Goal: Task Accomplishment & Management: Use online tool/utility

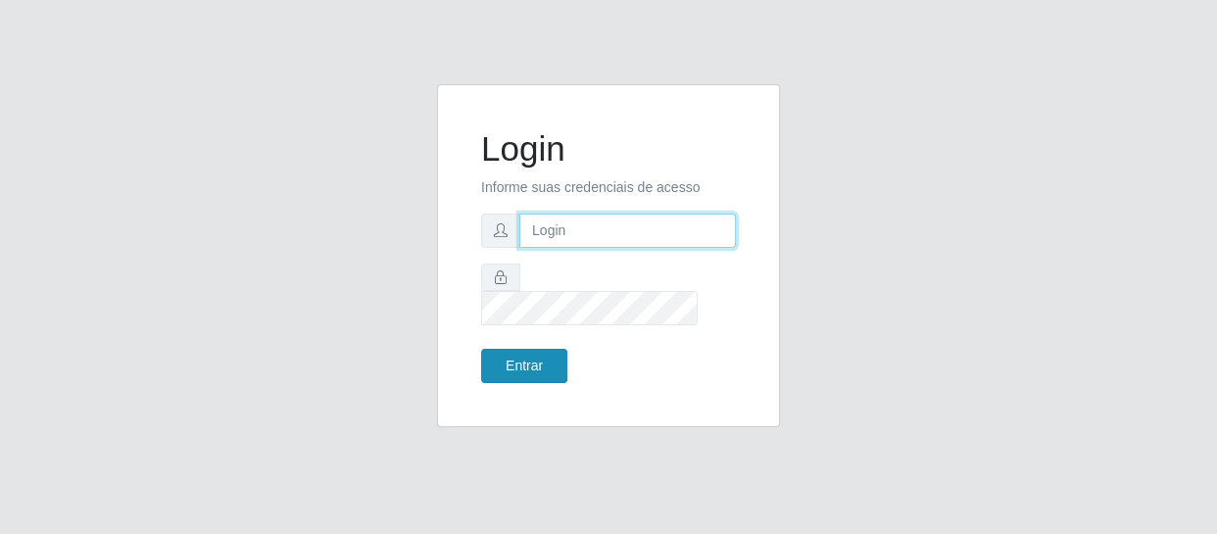
type input "[EMAIL_ADDRESS][DOMAIN_NAME]"
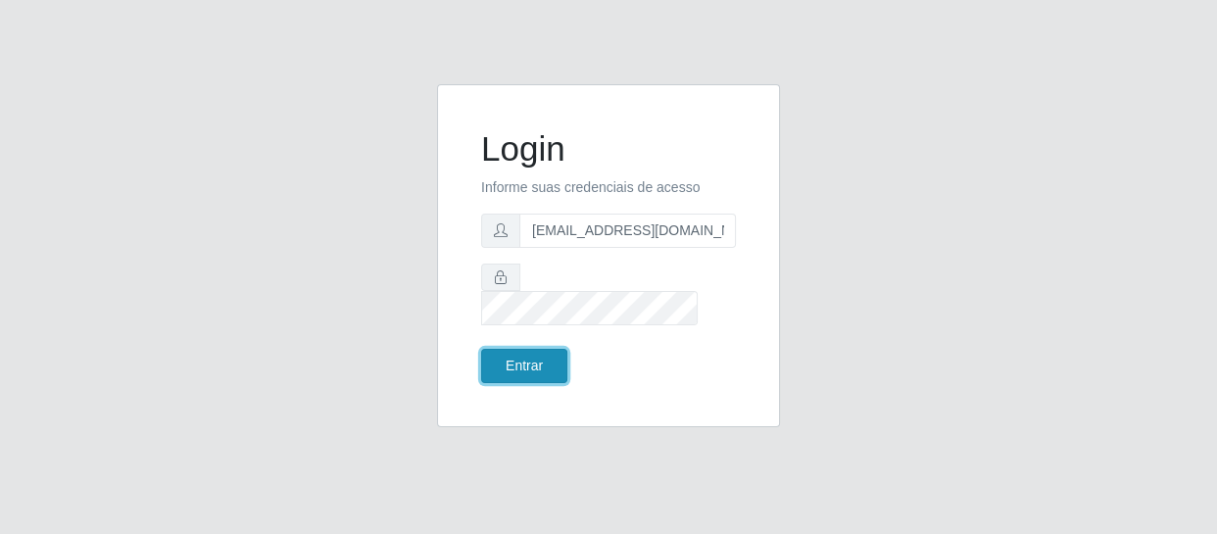
click at [534, 360] on button "Entrar" at bounding box center [524, 366] width 86 height 34
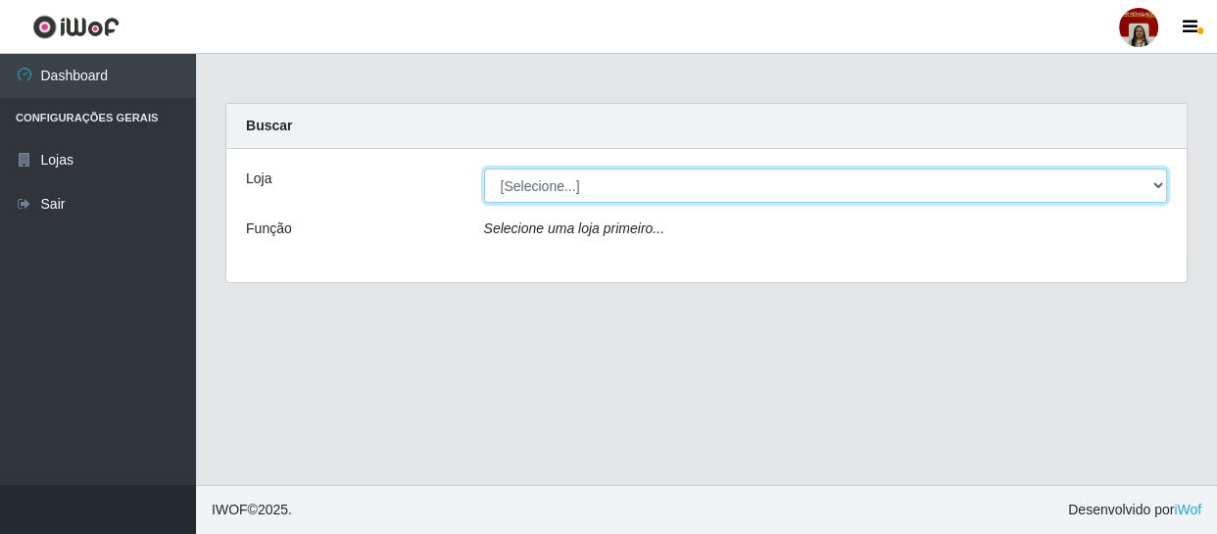
click at [1150, 190] on select "[Selecione...] Mar Vermelho - Loja 04" at bounding box center [826, 186] width 684 height 34
select select "251"
click at [484, 169] on select "[Selecione...] Mar Vermelho - Loja 04" at bounding box center [826, 186] width 684 height 34
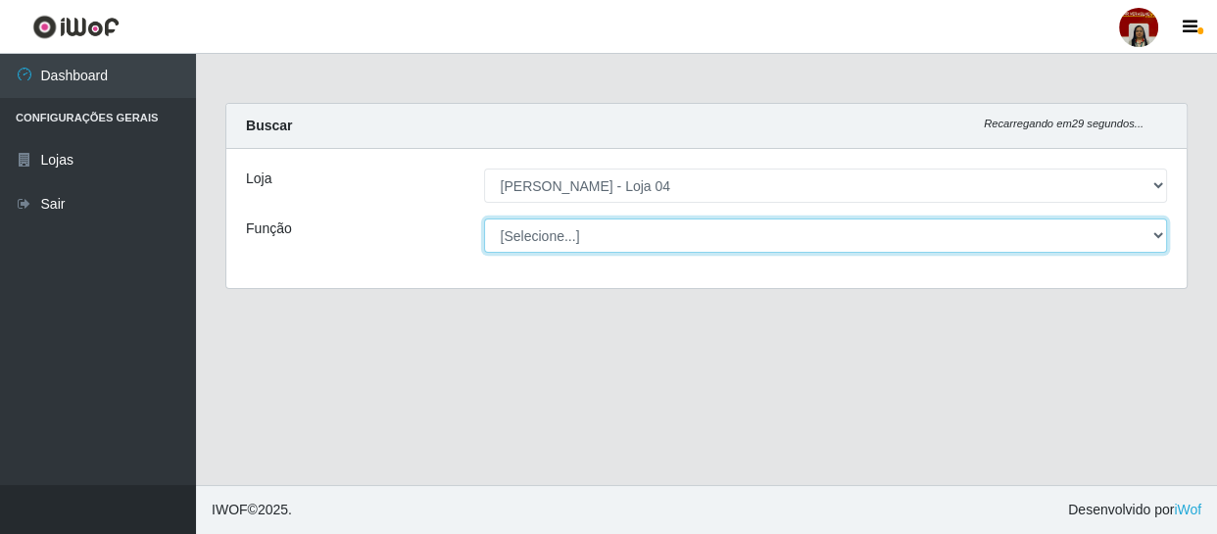
click at [1156, 237] on select "[Selecione...] ASG ASG + ASG ++ Auxiliar de Depósito Auxiliar de Depósito + Aux…" at bounding box center [826, 236] width 684 height 34
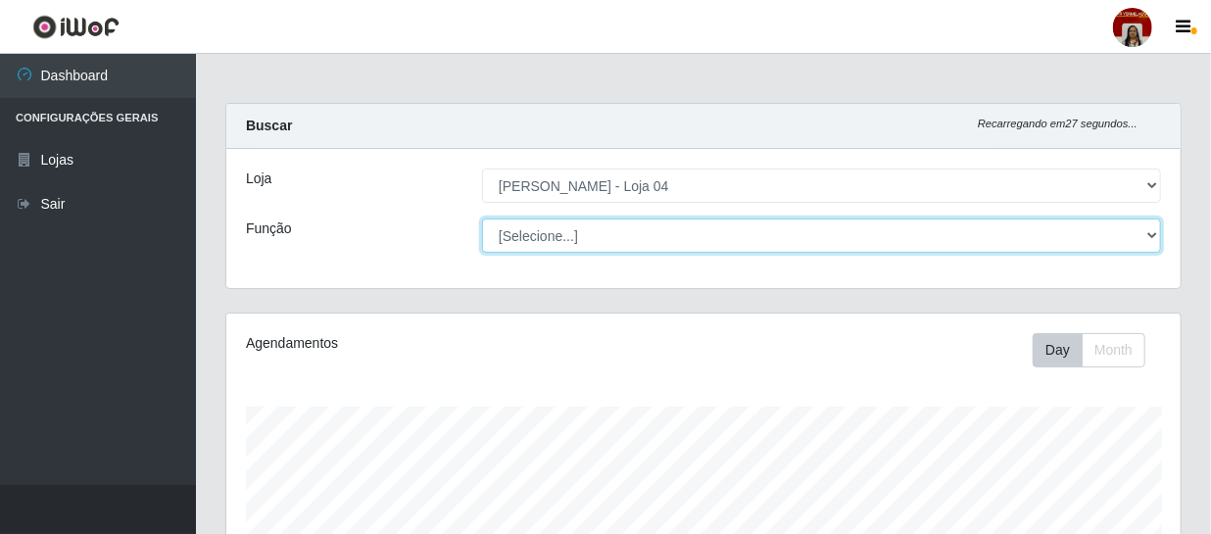
scroll to position [407, 954]
click at [482, 219] on select "[Selecione...] ASG ASG + ASG ++ Auxiliar de Depósito Auxiliar de Depósito + Aux…" at bounding box center [821, 236] width 679 height 34
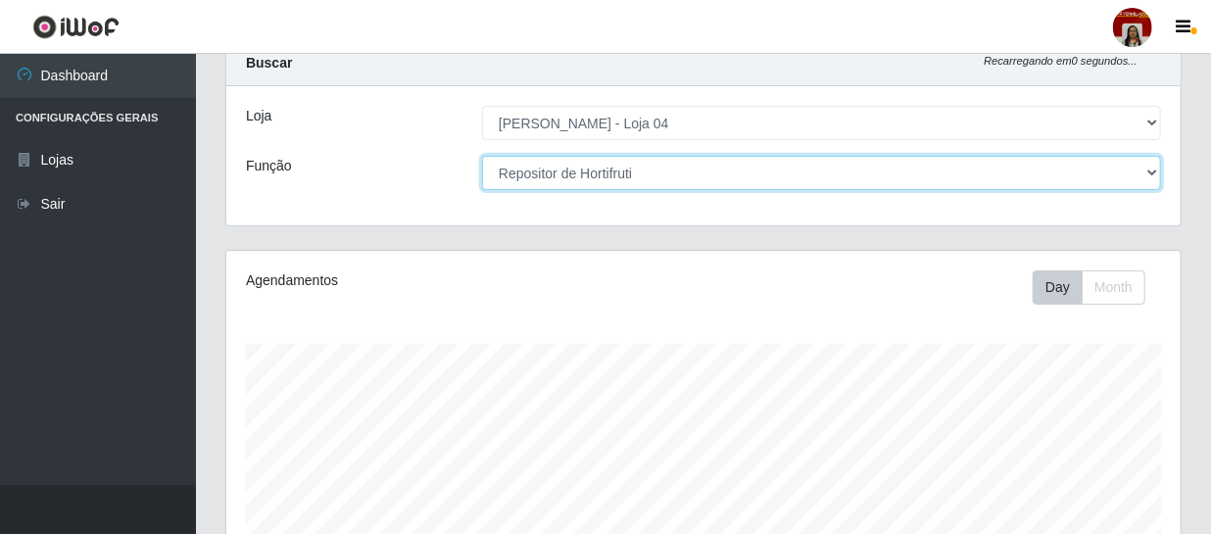
scroll to position [61, 0]
click at [1125, 172] on select "[Selecione...] ASG ASG + ASG ++ Auxiliar de Depósito Auxiliar de Depósito + Aux…" at bounding box center [821, 175] width 679 height 34
click at [482, 158] on select "[Selecione...] ASG ASG + ASG ++ Auxiliar de Depósito Auxiliar de Depósito + Aux…" at bounding box center [821, 175] width 679 height 34
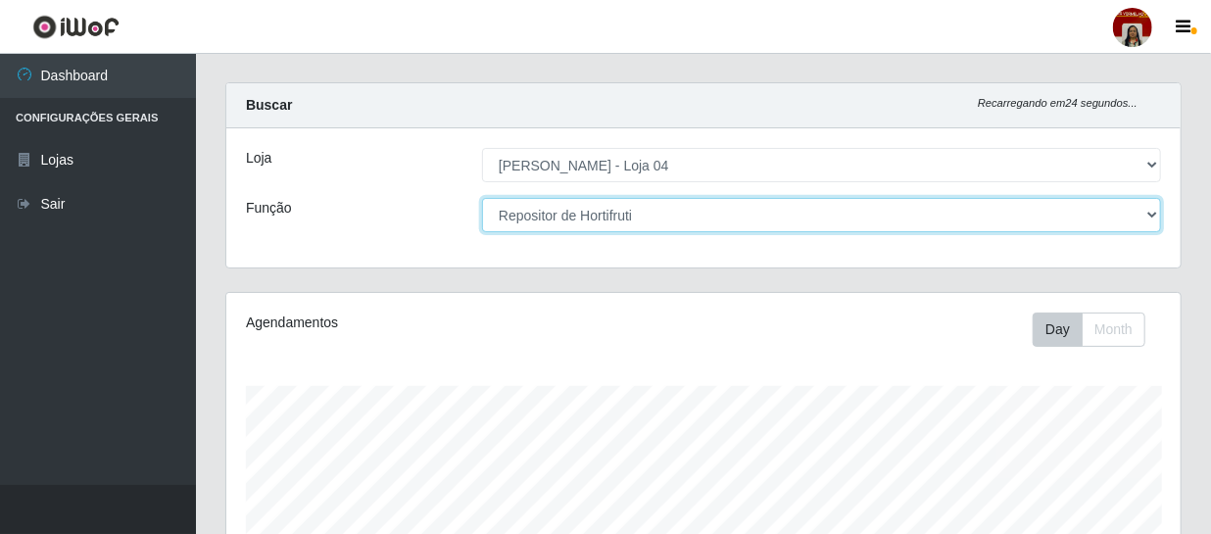
scroll to position [0, 0]
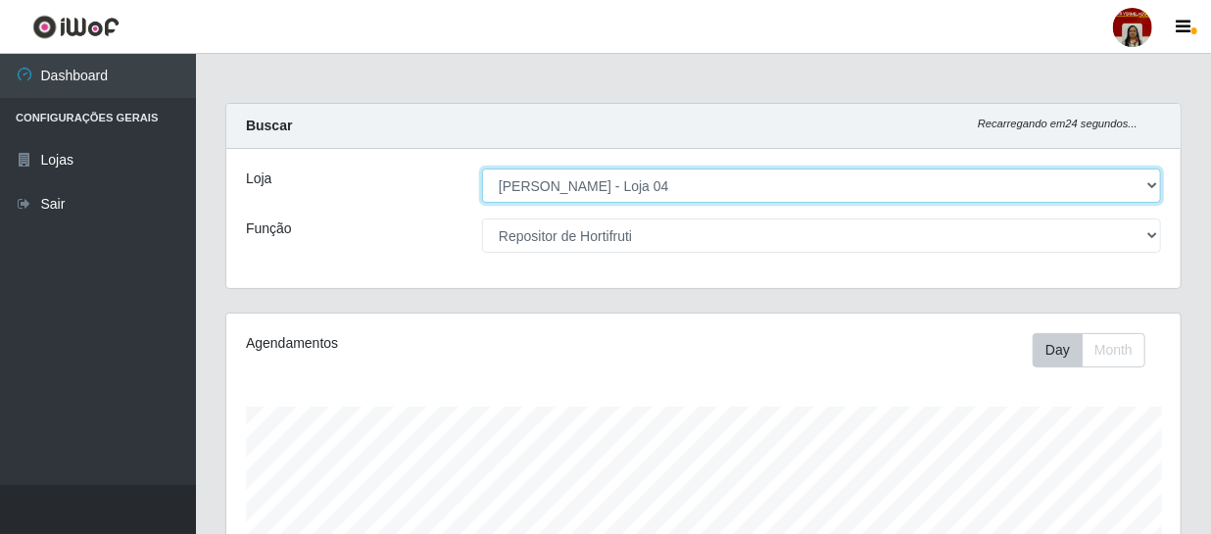
click at [1137, 175] on select "[Selecione...] Mar Vermelho - Loja 04" at bounding box center [821, 186] width 679 height 34
click at [482, 169] on select "[Selecione...] Mar Vermelho - Loja 04" at bounding box center [821, 186] width 679 height 34
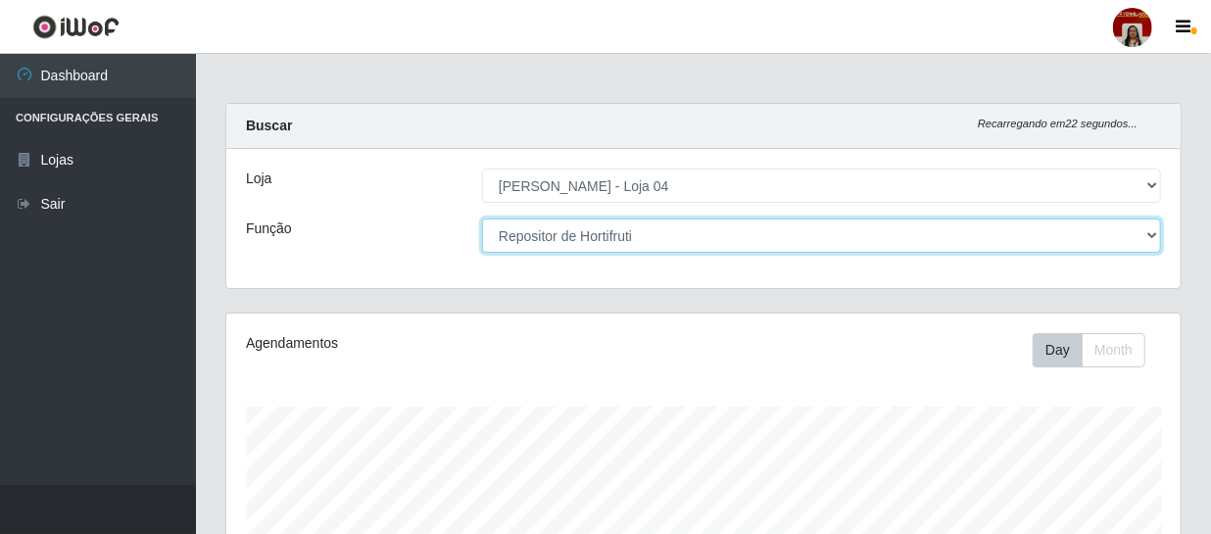
click at [1146, 227] on select "[Selecione...] ASG ASG + ASG ++ Auxiliar de Depósito Auxiliar de Depósito + Aux…" at bounding box center [821, 236] width 679 height 34
click at [482, 219] on select "[Selecione...] ASG ASG + ASG ++ Auxiliar de Depósito Auxiliar de Depósito + Aux…" at bounding box center [821, 236] width 679 height 34
click at [1153, 242] on select "[Selecione...] ASG ASG + ASG ++ Auxiliar de Depósito Auxiliar de Depósito + Aux…" at bounding box center [821, 236] width 679 height 34
click at [482, 219] on select "[Selecione...] ASG ASG + ASG ++ Auxiliar de Depósito Auxiliar de Depósito + Aux…" at bounding box center [821, 236] width 679 height 34
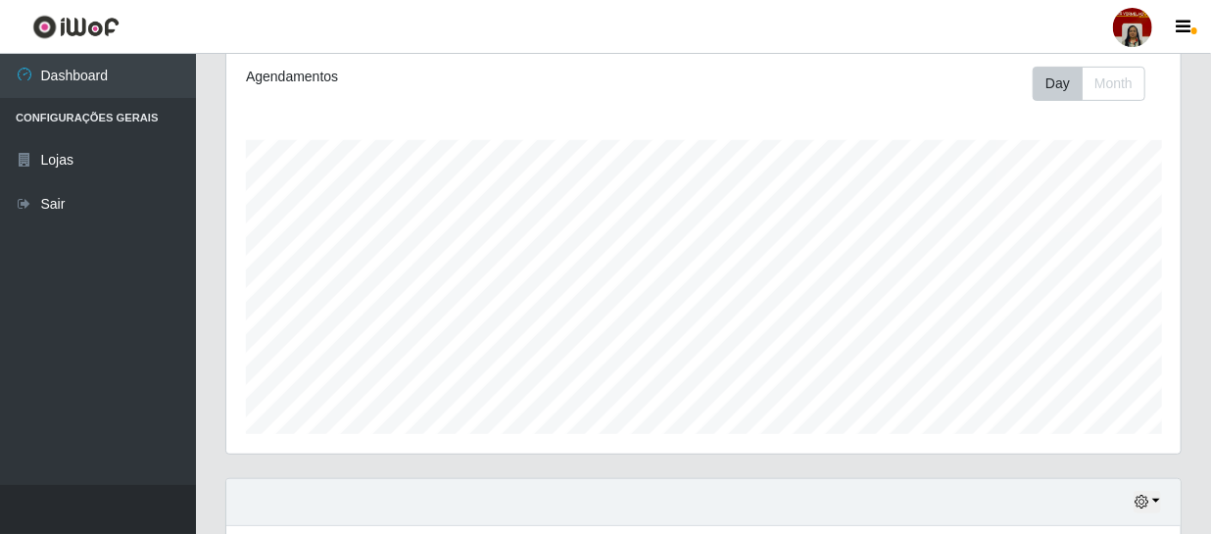
scroll to position [88, 0]
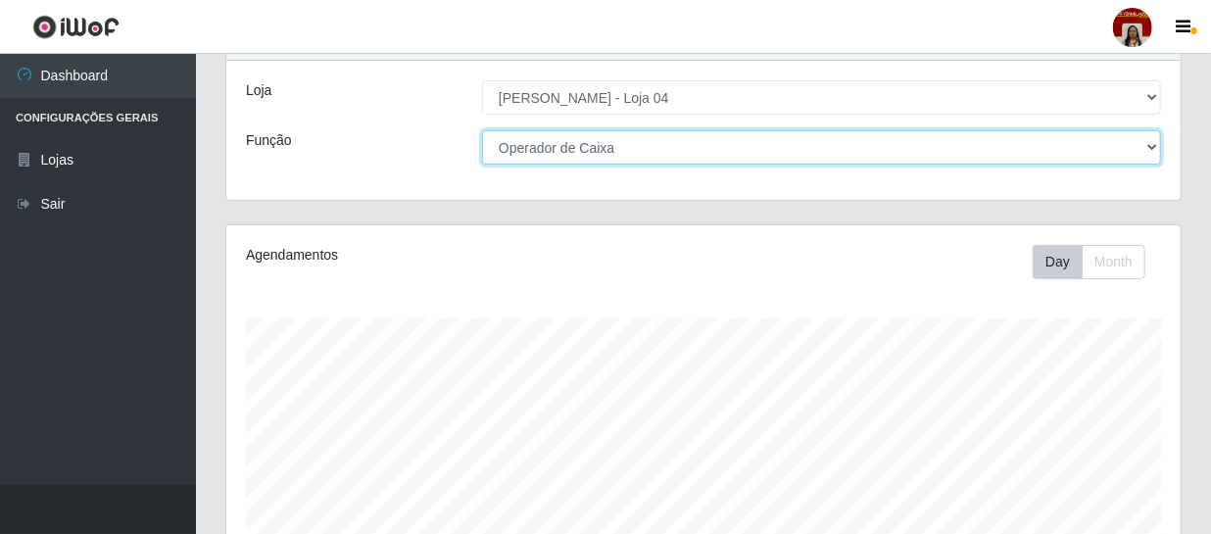
click at [1141, 154] on select "[Selecione...] ASG ASG + ASG ++ Auxiliar de Depósito Auxiliar de Depósito + Aux…" at bounding box center [821, 147] width 679 height 34
click at [482, 130] on select "[Selecione...] ASG ASG + ASG ++ Auxiliar de Depósito Auxiliar de Depósito + Aux…" at bounding box center [821, 147] width 679 height 34
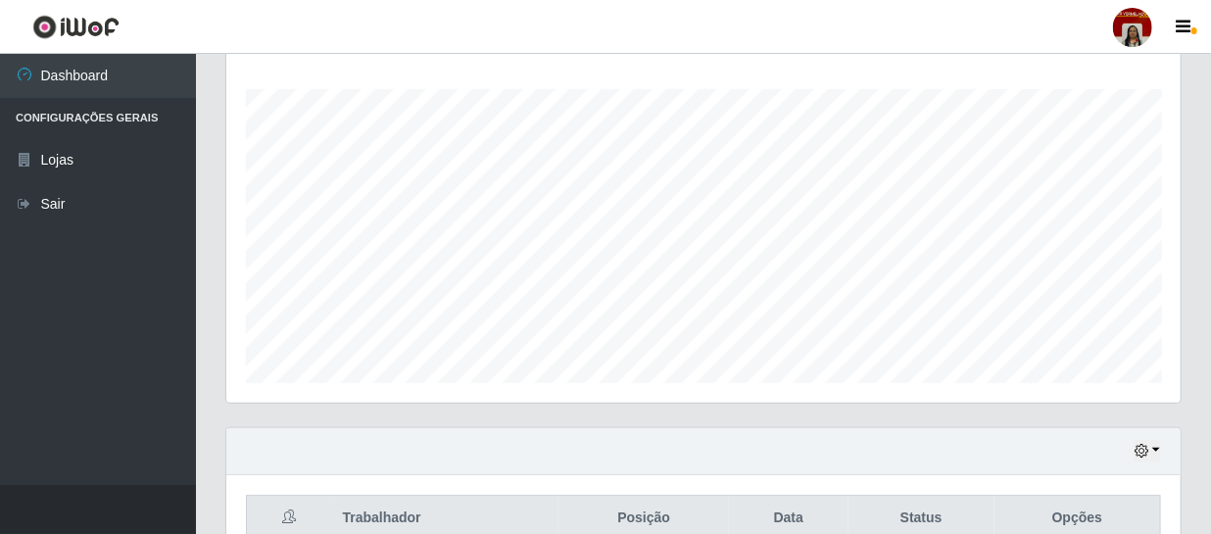
scroll to position [61, 0]
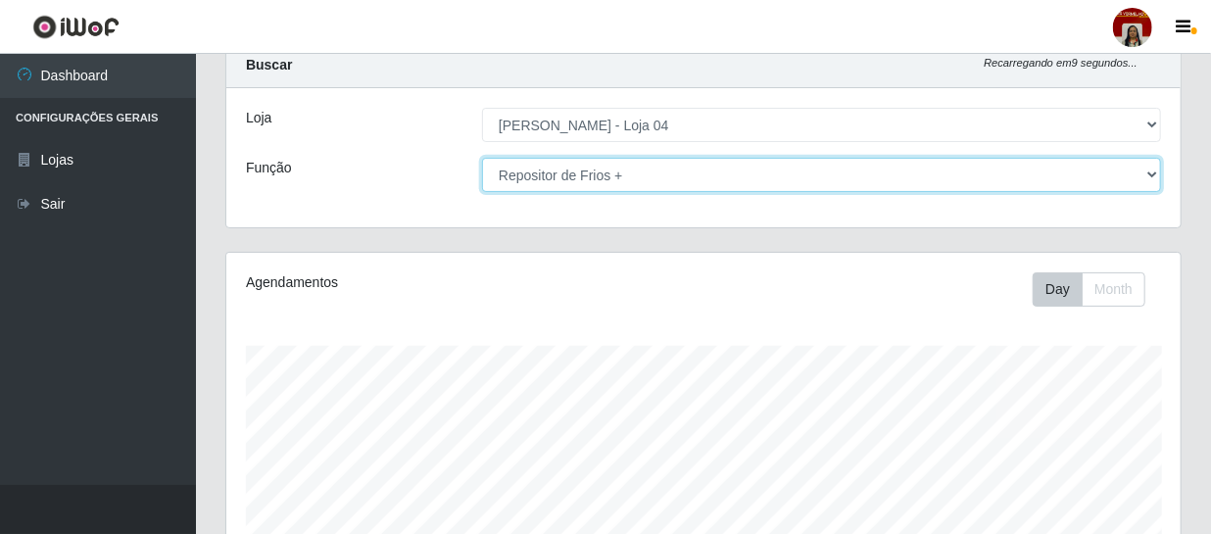
click at [1133, 175] on select "[Selecione...] ASG ASG + ASG ++ Auxiliar de Depósito Auxiliar de Depósito + Aux…" at bounding box center [821, 175] width 679 height 34
click at [482, 158] on select "[Selecione...] ASG ASG + ASG ++ Auxiliar de Depósito Auxiliar de Depósito + Aux…" at bounding box center [821, 175] width 679 height 34
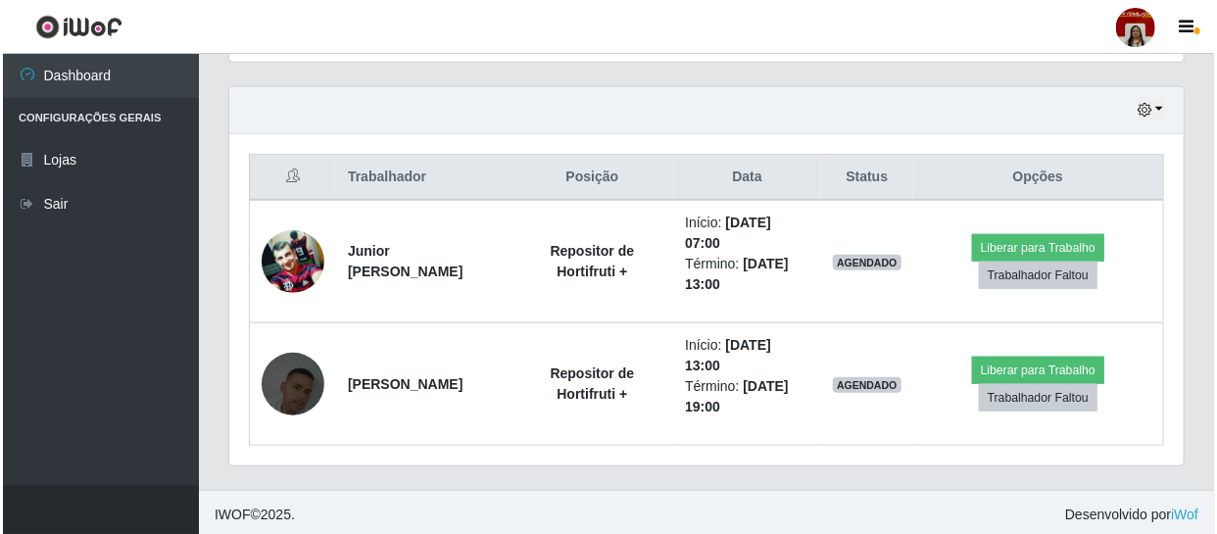
scroll to position [661, 0]
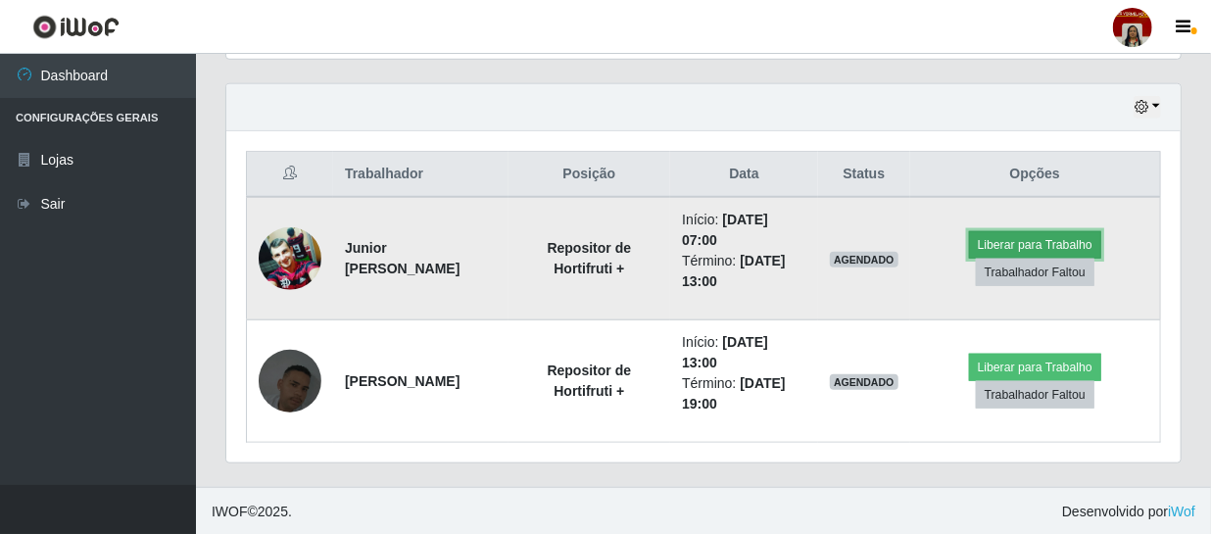
click at [1029, 238] on button "Liberar para Trabalho" at bounding box center [1035, 244] width 132 height 27
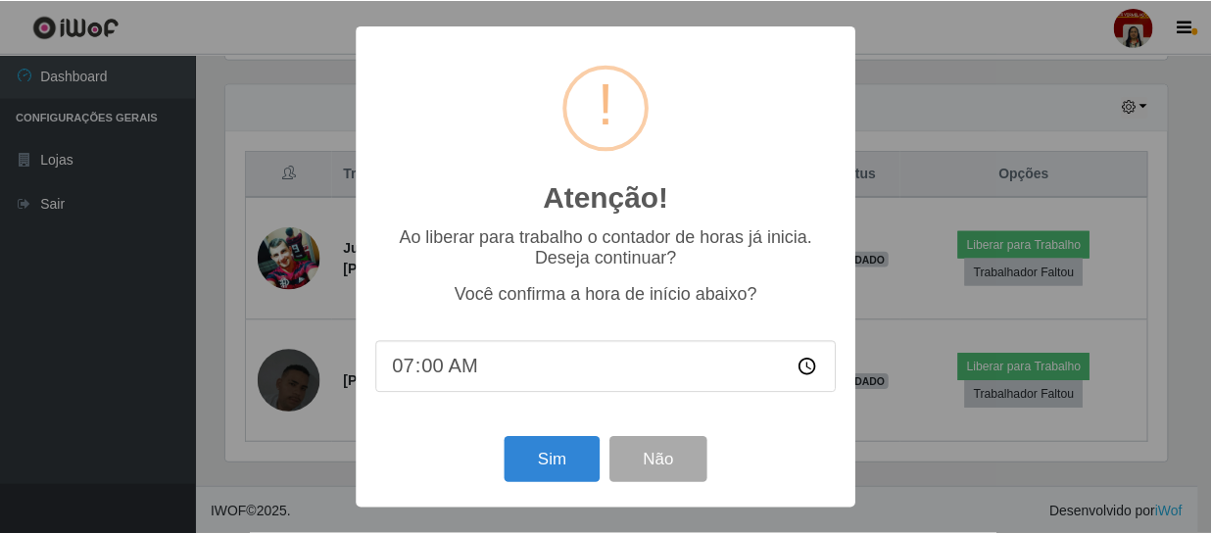
scroll to position [407, 946]
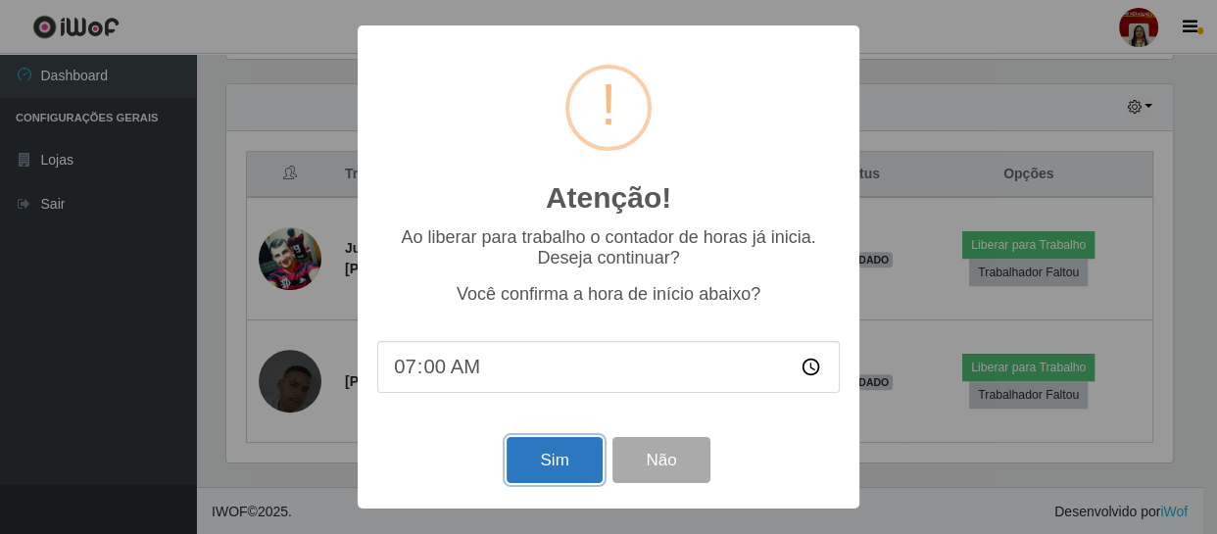
click at [550, 455] on button "Sim" at bounding box center [554, 460] width 95 height 46
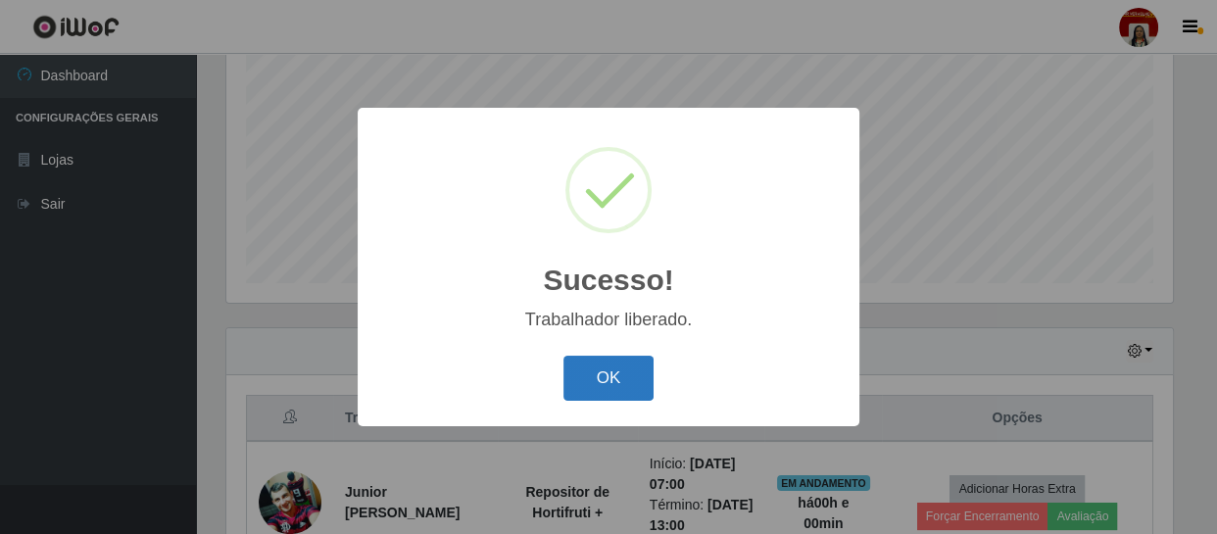
click at [627, 379] on button "OK" at bounding box center [608, 379] width 91 height 46
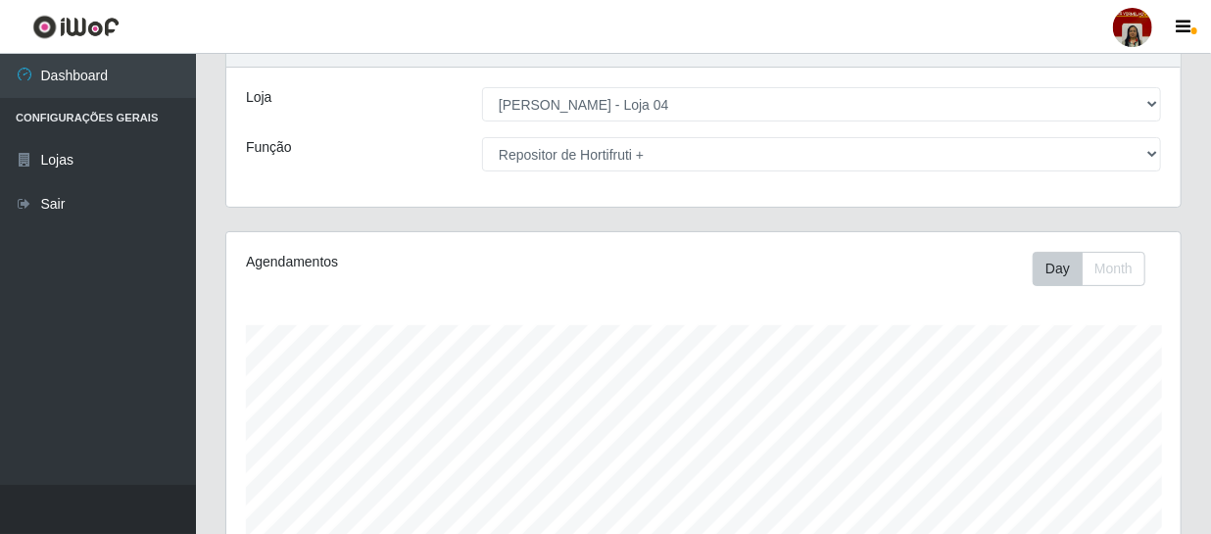
scroll to position [0, 0]
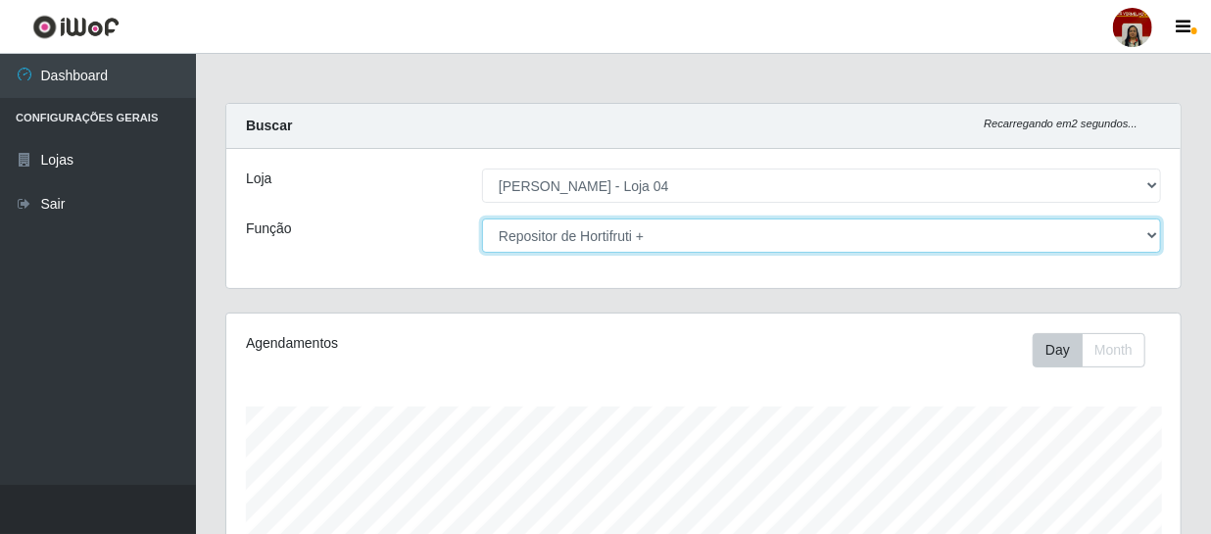
click at [1138, 222] on select "[Selecione...] ASG ASG + ASG ++ Auxiliar de Depósito Auxiliar de Depósito + Aux…" at bounding box center [821, 236] width 679 height 34
click at [482, 219] on select "[Selecione...] ASG ASG + ASG ++ Auxiliar de Depósito Auxiliar de Depósito + Aux…" at bounding box center [821, 236] width 679 height 34
click at [1112, 237] on select "[Selecione...] ASG ASG + ASG ++ Auxiliar de Depósito Auxiliar de Depósito + Aux…" at bounding box center [821, 236] width 679 height 34
click at [482, 219] on select "[Selecione...] ASG ASG + ASG ++ Auxiliar de Depósito Auxiliar de Depósito + Aux…" at bounding box center [821, 236] width 679 height 34
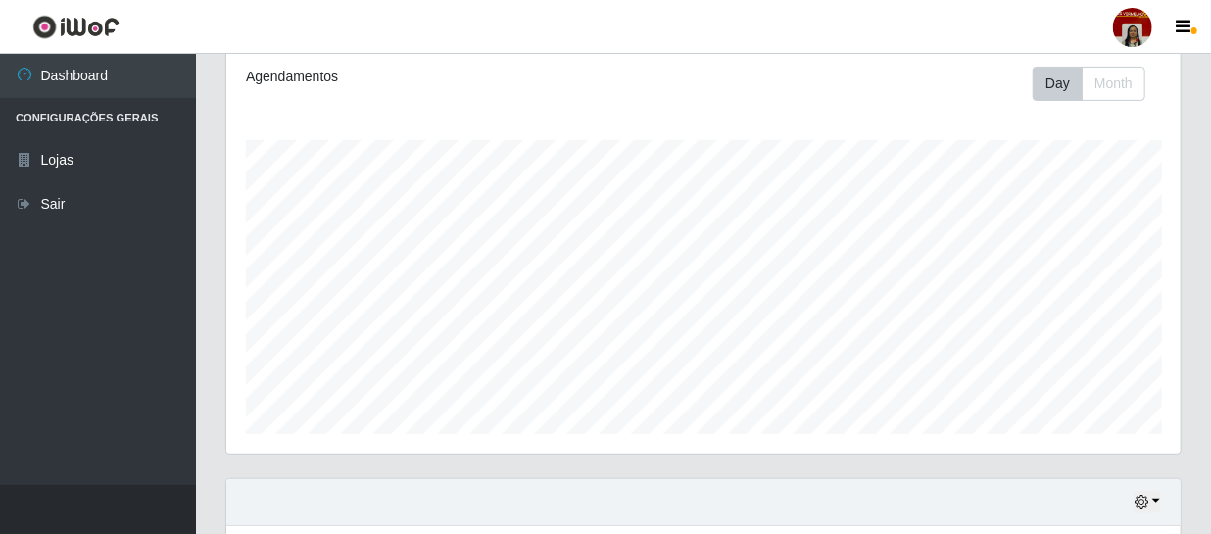
scroll to position [623, 0]
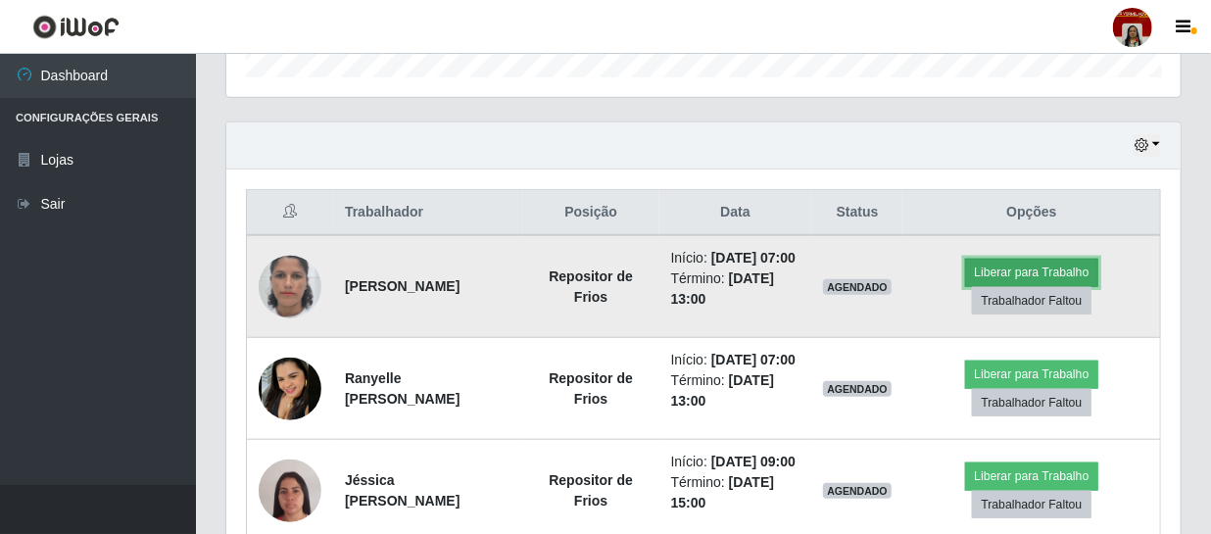
click at [1010, 280] on button "Liberar para Trabalho" at bounding box center [1031, 272] width 132 height 27
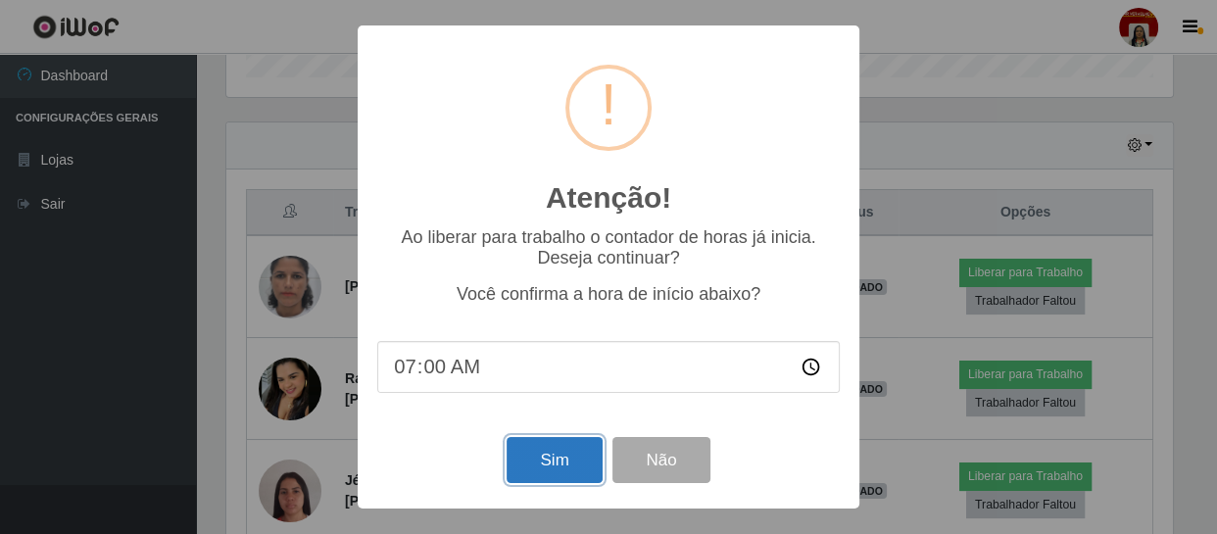
click at [549, 452] on button "Sim" at bounding box center [554, 460] width 95 height 46
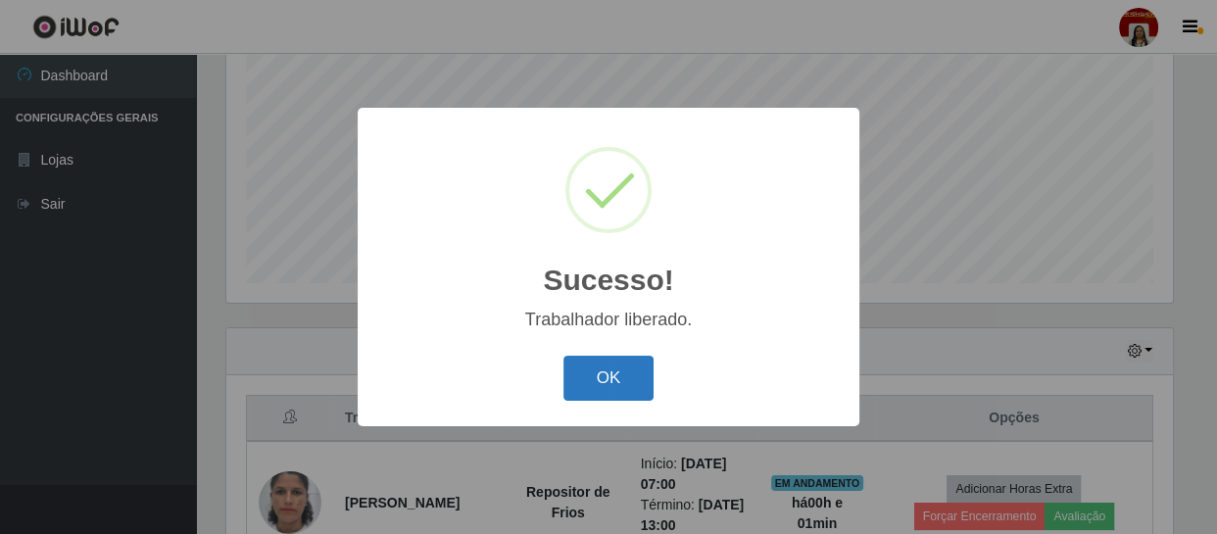
click at [623, 382] on button "OK" at bounding box center [608, 379] width 91 height 46
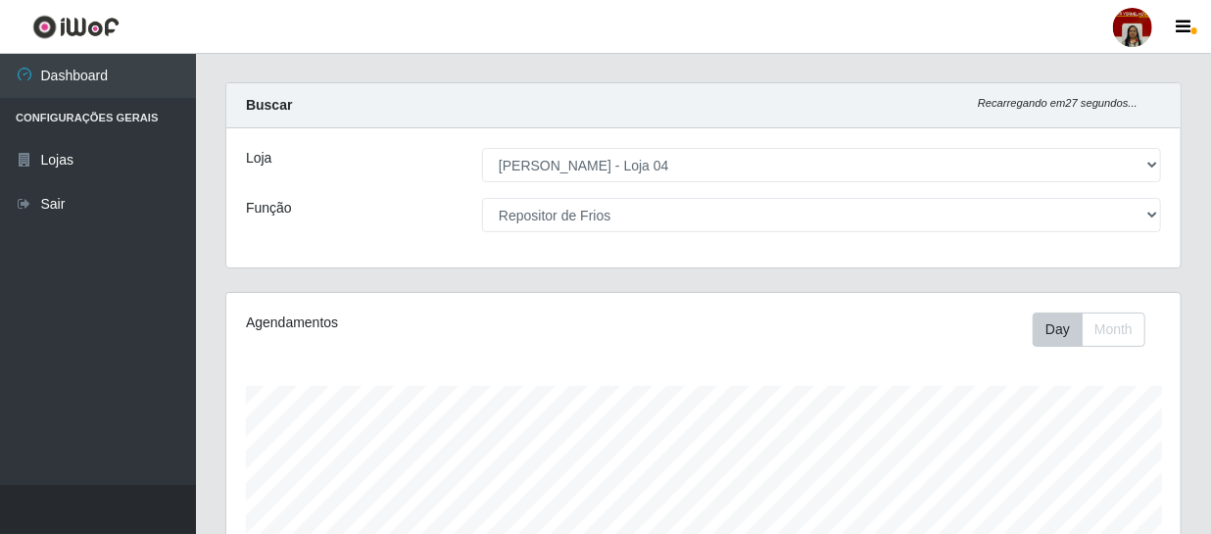
scroll to position [0, 0]
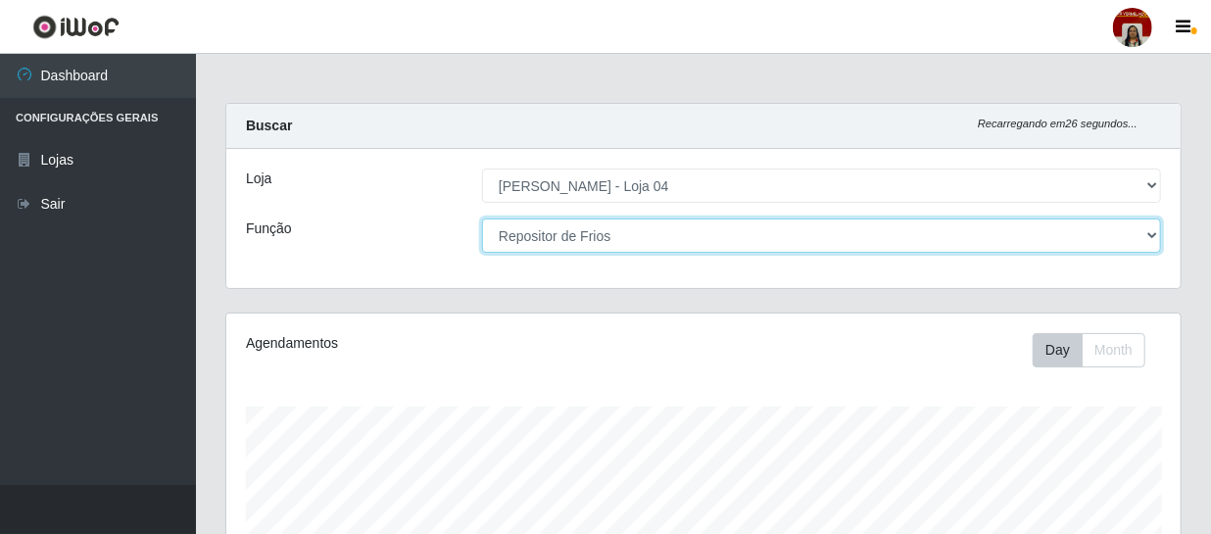
click at [1150, 244] on select "[Selecione...] ASG ASG + ASG ++ Auxiliar de Depósito Auxiliar de Depósito + Aux…" at bounding box center [821, 236] width 679 height 34
click at [482, 219] on select "[Selecione...] ASG ASG + ASG ++ Auxiliar de Depósito Auxiliar de Depósito + Aux…" at bounding box center [821, 236] width 679 height 34
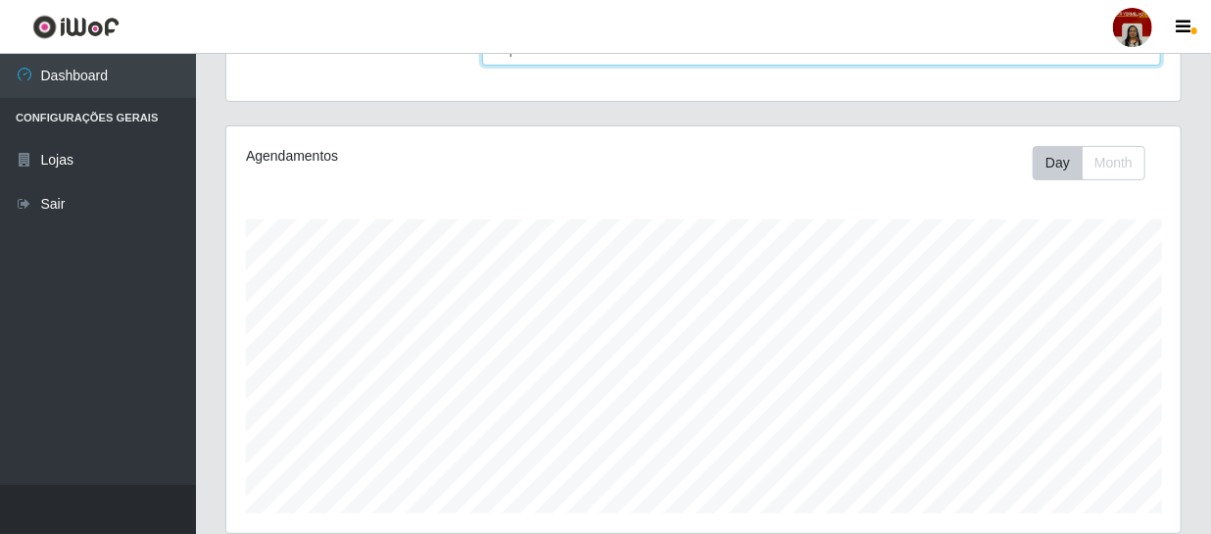
scroll to position [88, 0]
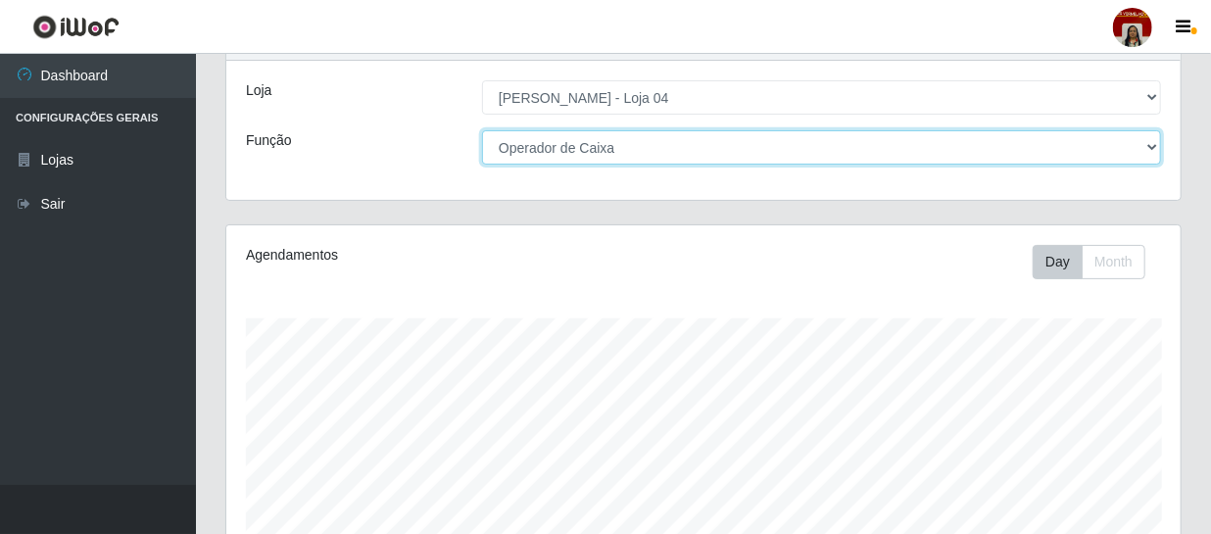
drag, startPoint x: 1107, startPoint y: 136, endPoint x: 1058, endPoint y: 155, distance: 52.4
click at [1107, 136] on select "[Selecione...] ASG ASG + ASG ++ Auxiliar de Depósito Auxiliar de Depósito + Aux…" at bounding box center [821, 147] width 679 height 34
select select "112"
click at [482, 130] on select "[Selecione...] ASG ASG + ASG ++ Auxiliar de Depósito Auxiliar de Depósito + Aux…" at bounding box center [821, 147] width 679 height 34
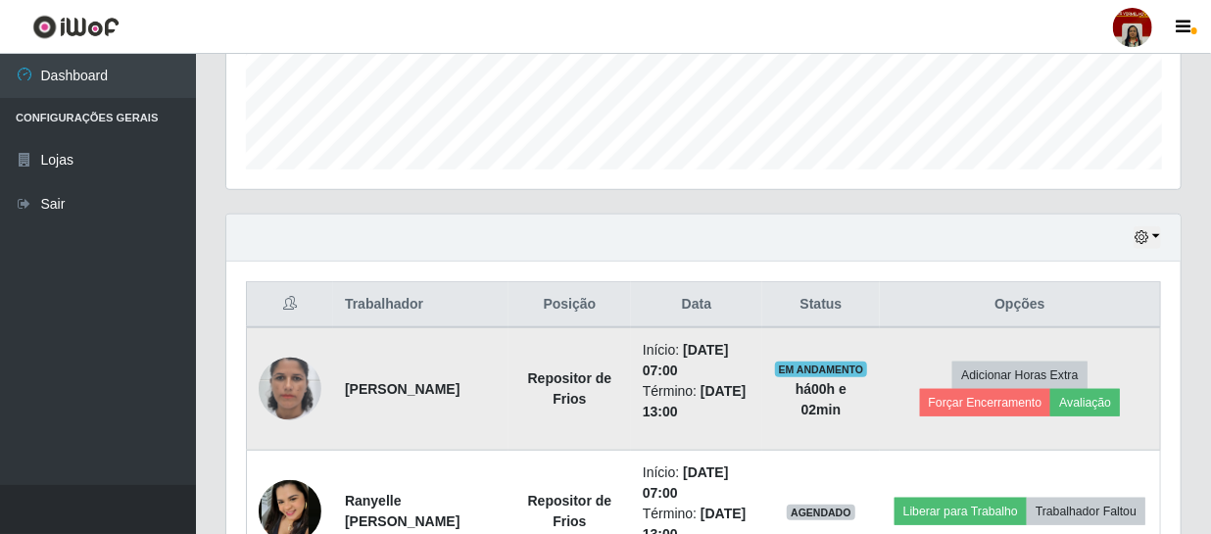
scroll to position [685, 0]
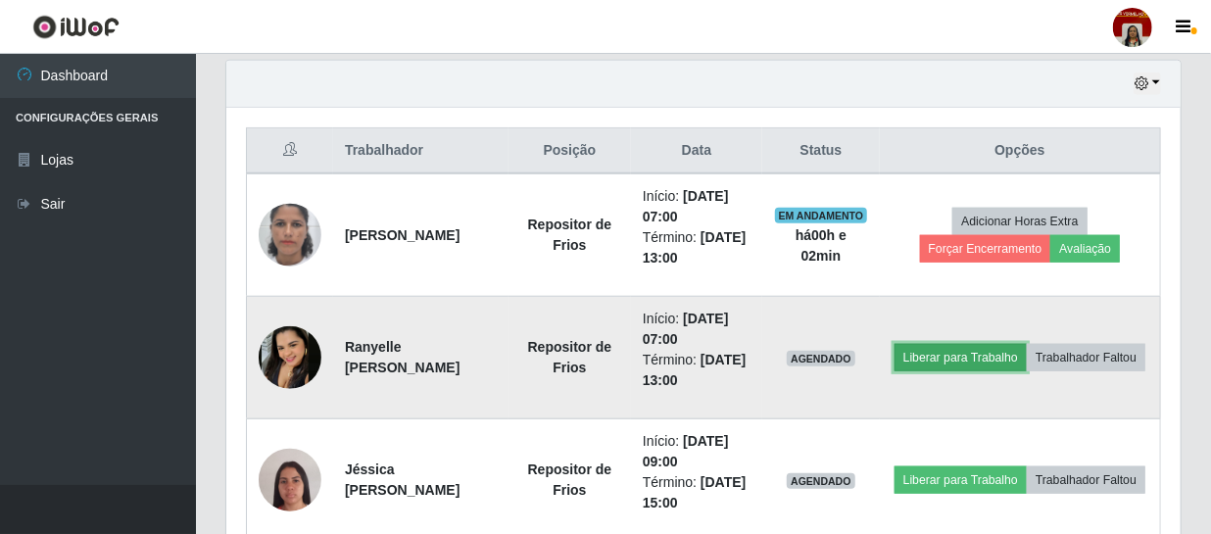
click at [1027, 349] on button "Liberar para Trabalho" at bounding box center [961, 357] width 132 height 27
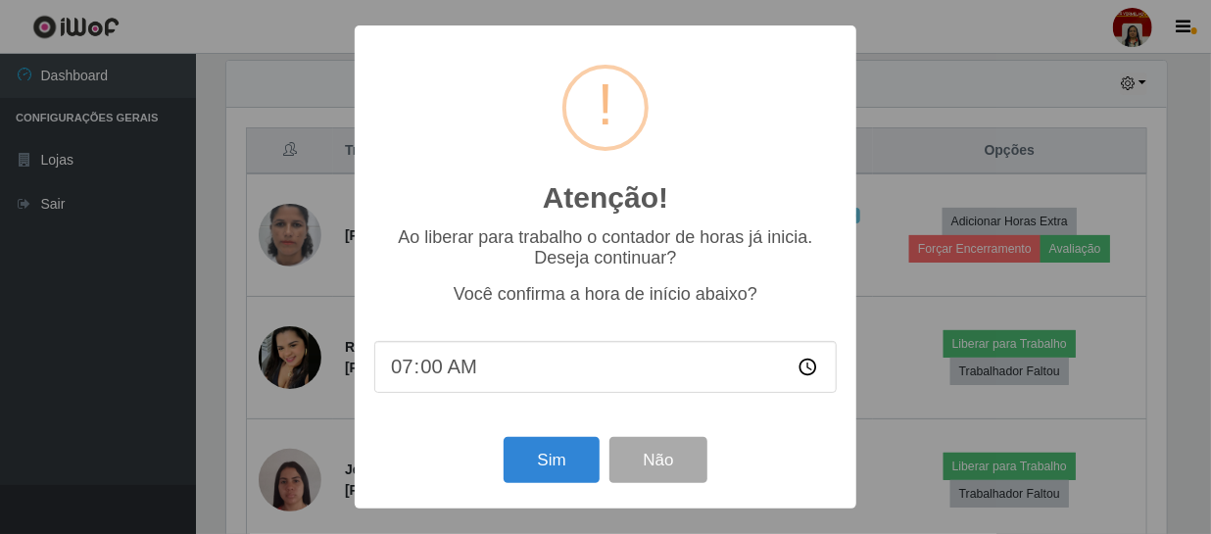
scroll to position [407, 946]
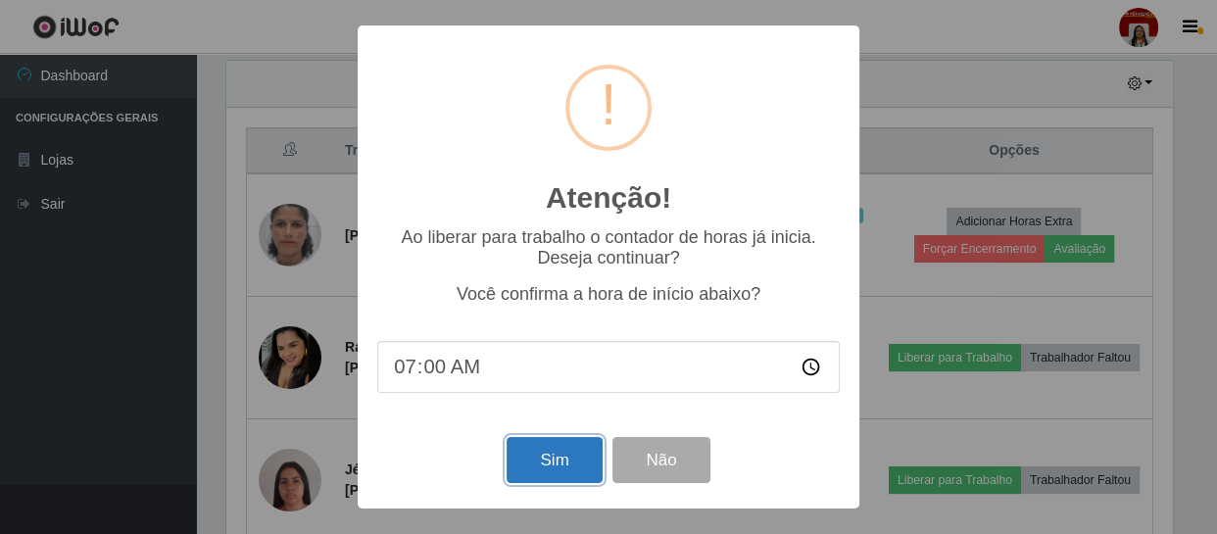
click at [544, 453] on button "Sim" at bounding box center [554, 460] width 95 height 46
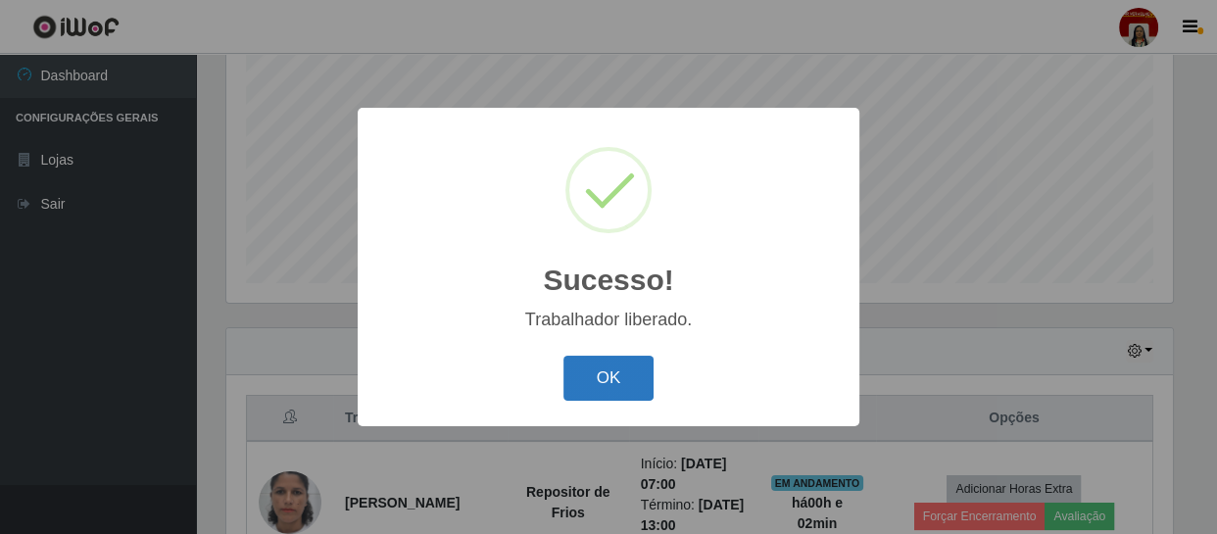
click at [643, 378] on button "OK" at bounding box center [608, 379] width 91 height 46
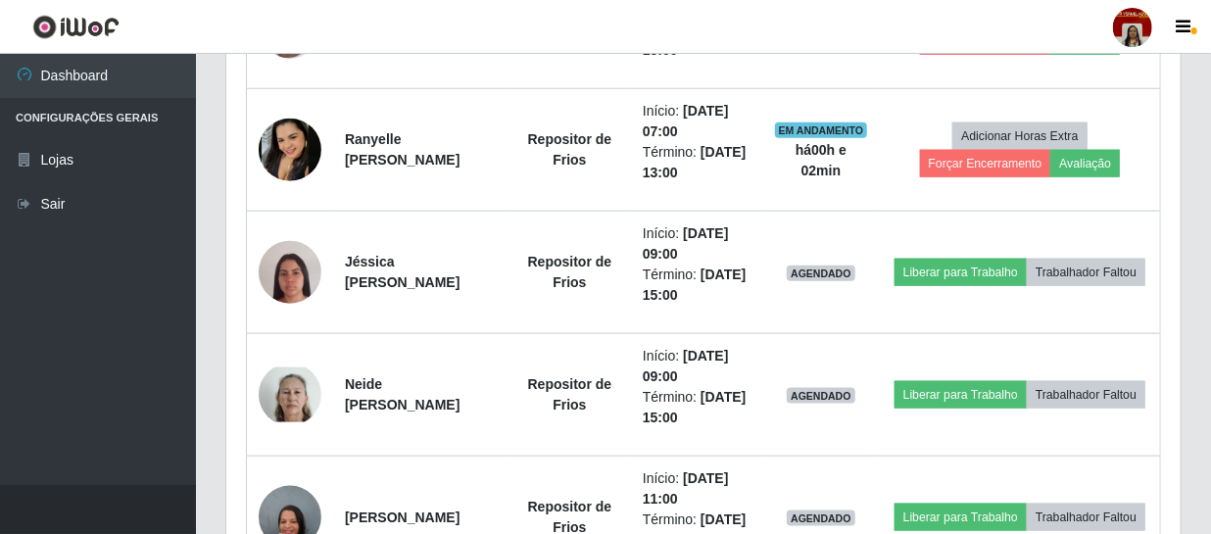
scroll to position [1130, 0]
